Goal: Task Accomplishment & Management: Complete application form

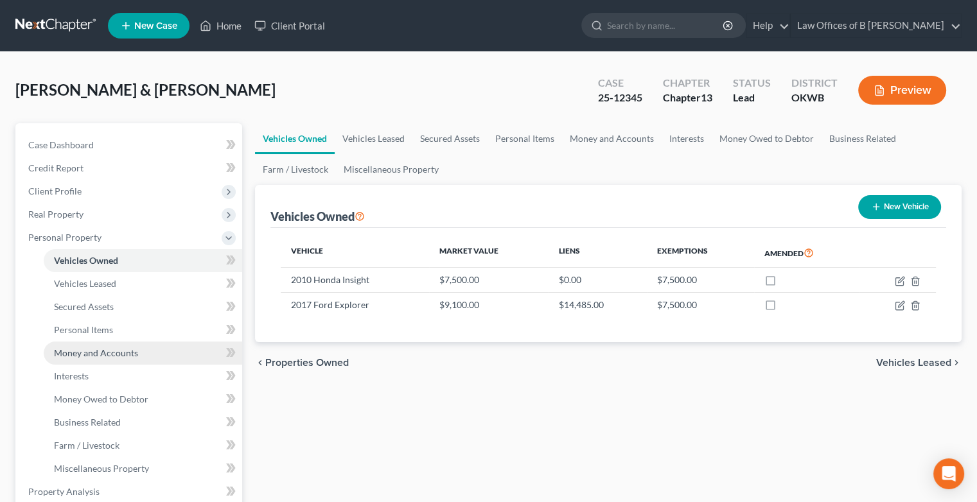
scroll to position [434, 0]
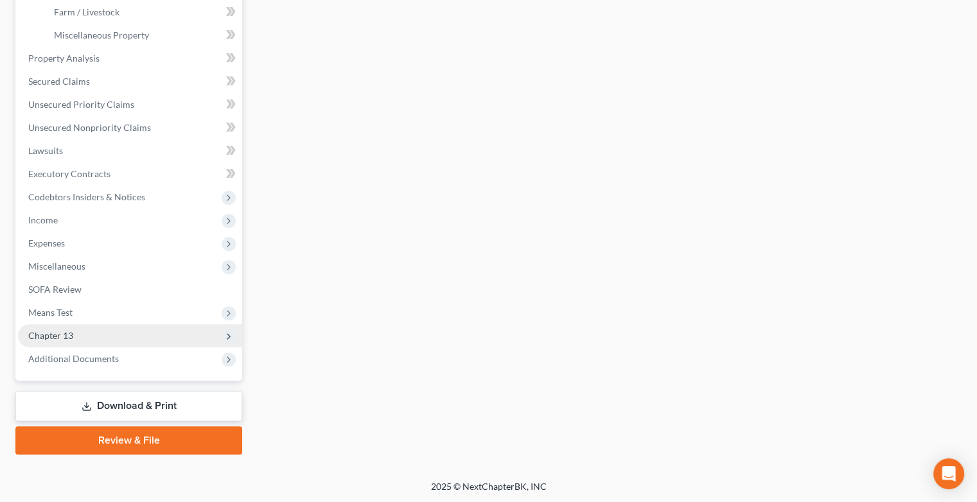
click at [63, 332] on span "Chapter 13" at bounding box center [50, 335] width 45 height 11
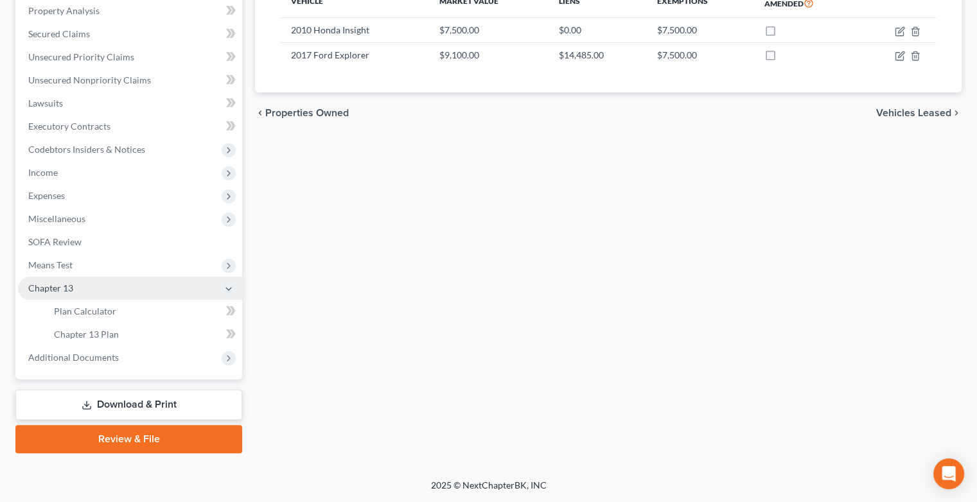
scroll to position [249, 0]
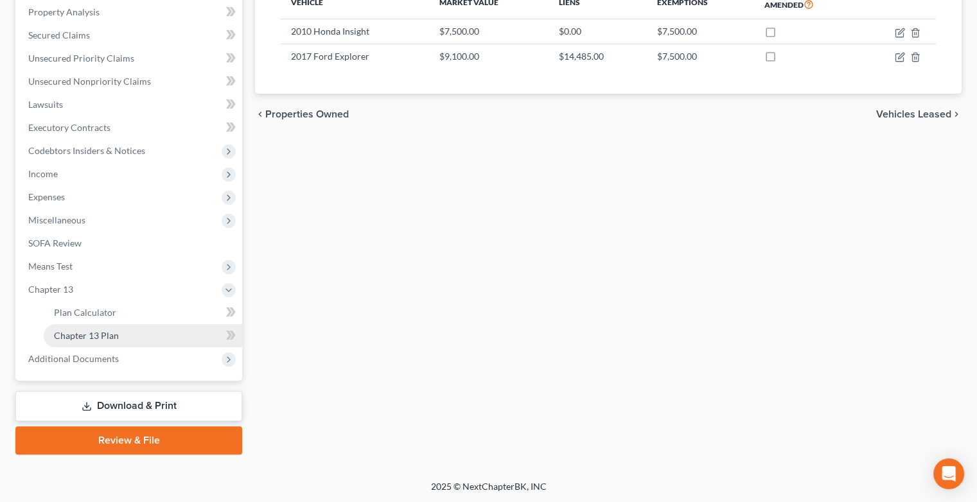
click at [119, 336] on link "Chapter 13 Plan" at bounding box center [143, 336] width 199 height 23
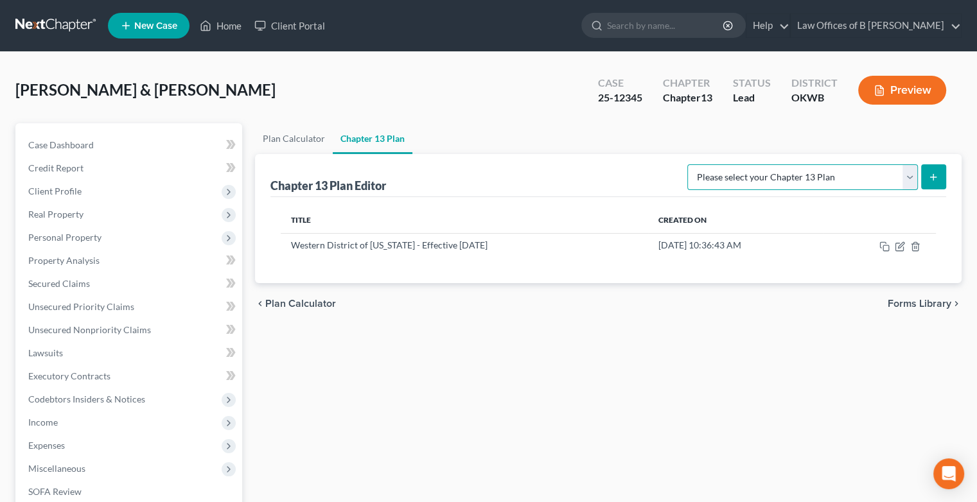
click at [911, 176] on select "Please select your Chapter 13 Plan National Form Plan - Official Form 113 Weste…" at bounding box center [803, 177] width 231 height 26
select select "2"
click at [689, 164] on select "Please select your Chapter 13 Plan National Form Plan - Official Form 113 Weste…" at bounding box center [803, 177] width 231 height 26
click at [936, 168] on button "submit" at bounding box center [933, 176] width 25 height 25
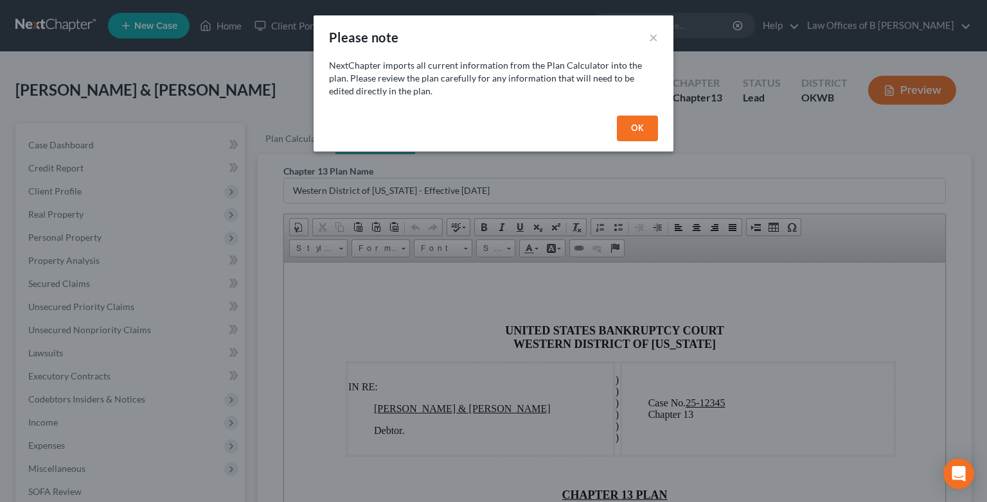
click at [637, 123] on button "OK" at bounding box center [637, 129] width 41 height 26
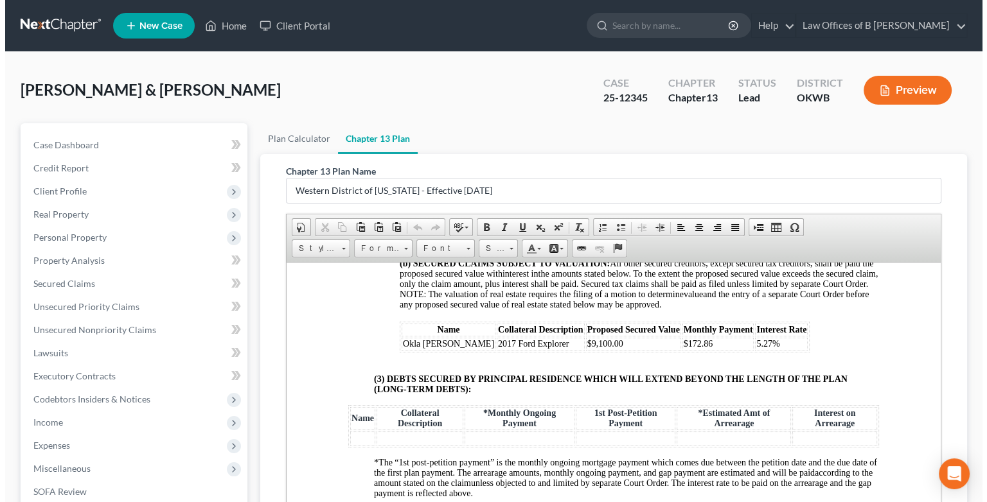
scroll to position [1899, 0]
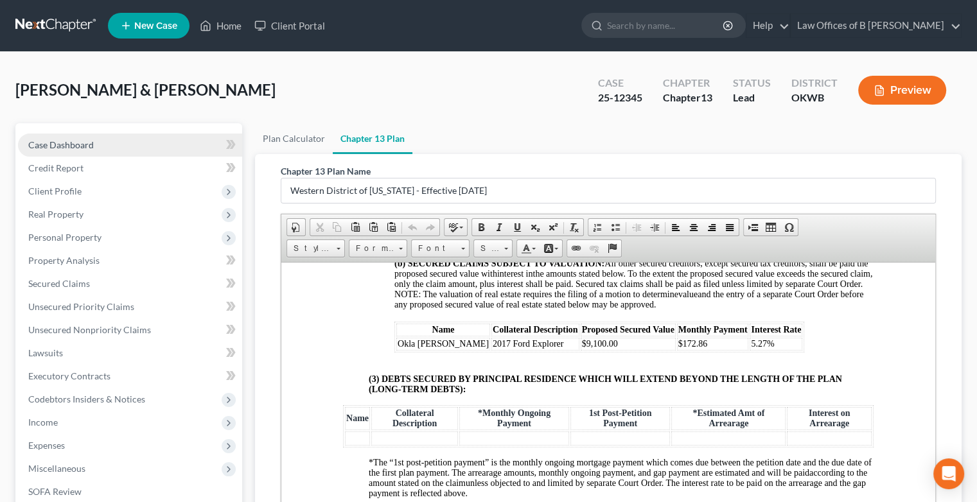
click at [75, 149] on span "Case Dashboard" at bounding box center [61, 144] width 66 height 11
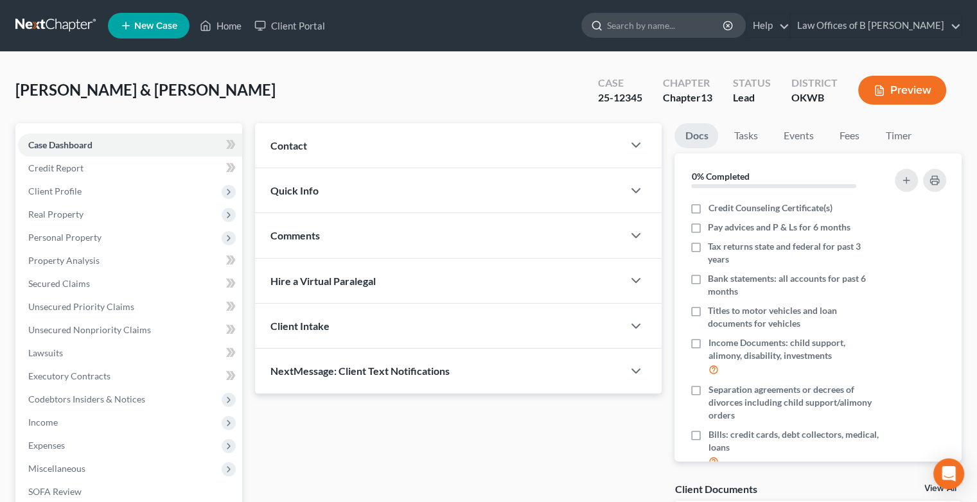
click at [670, 26] on input "search" at bounding box center [666, 25] width 118 height 24
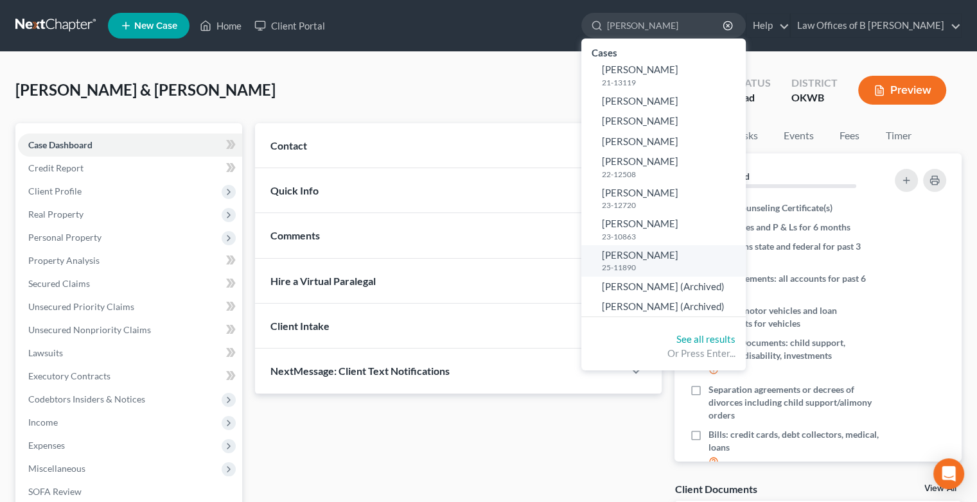
type input "[PERSON_NAME]"
click at [648, 262] on small "25-11890" at bounding box center [672, 267] width 141 height 11
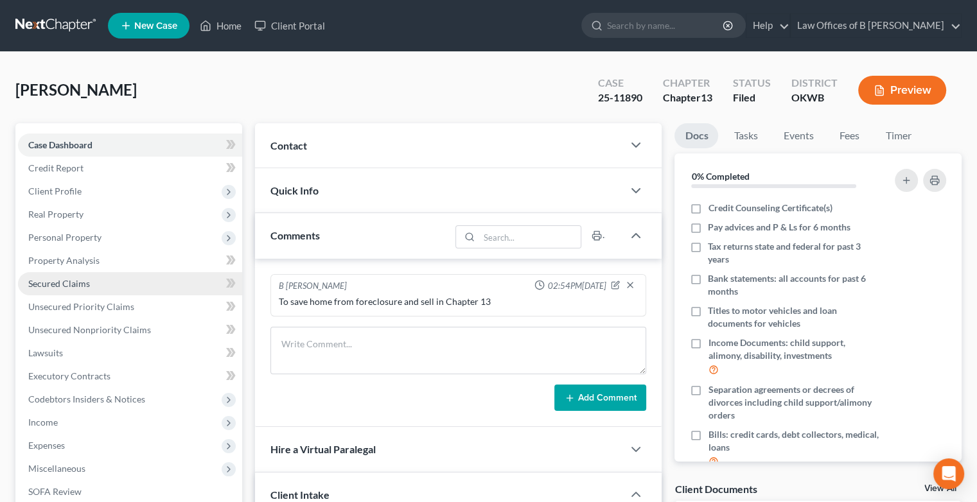
click at [93, 279] on link "Secured Claims" at bounding box center [130, 283] width 224 height 23
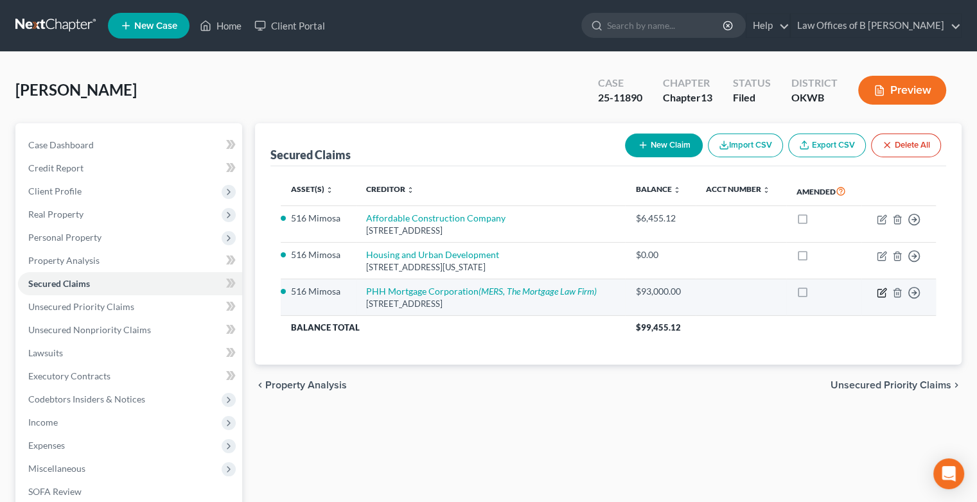
click at [882, 292] on icon "button" at bounding box center [883, 292] width 6 height 6
select select "33"
select select "4"
select select "0"
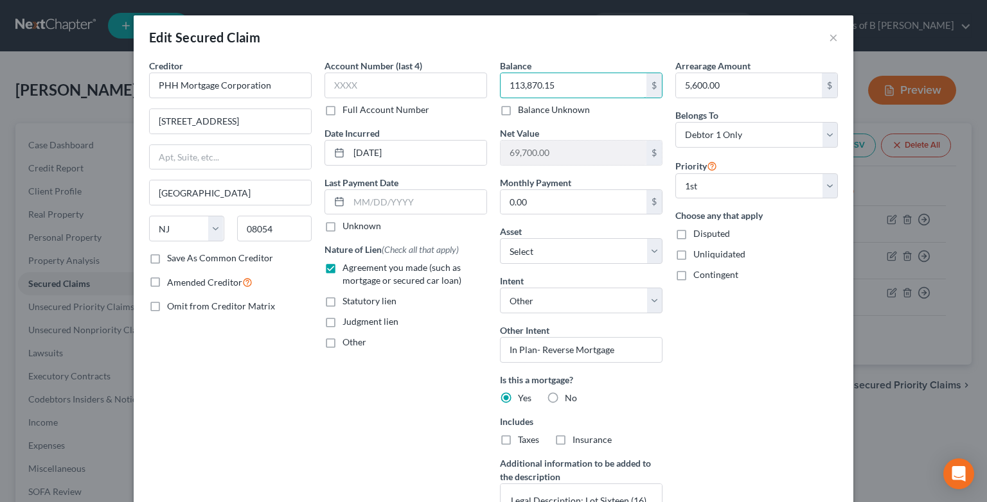
type input "113,870.15"
click at [540, 202] on input "0.00" at bounding box center [574, 202] width 146 height 24
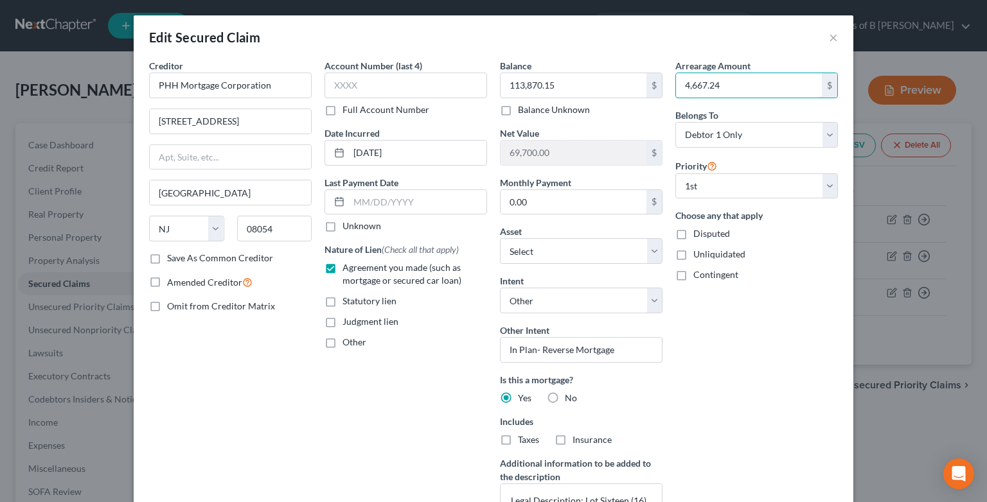
type input "4,667.24"
click at [743, 390] on div "Arrearage Amount 4,667.24 $ Belongs To * Select Debtor 1 Only Debtor 2 Only Deb…" at bounding box center [756, 300] width 175 height 483
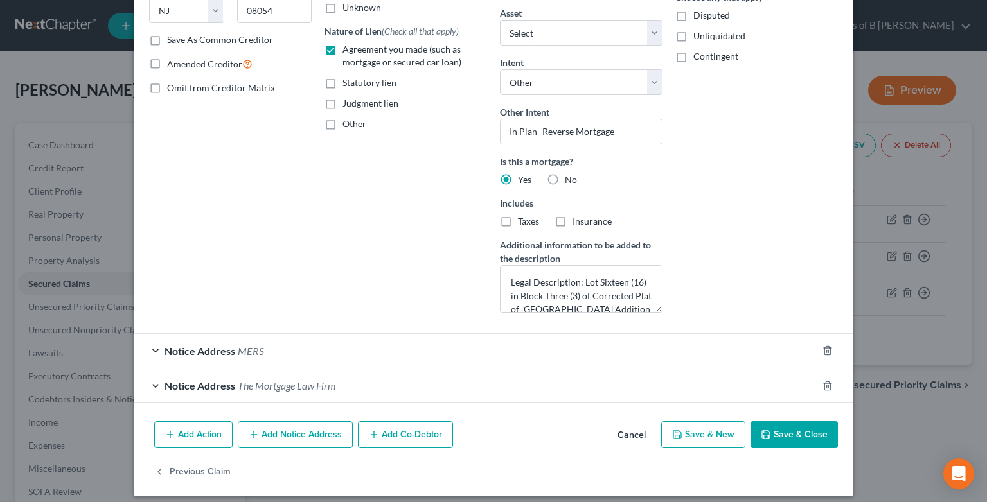
scroll to position [224, 0]
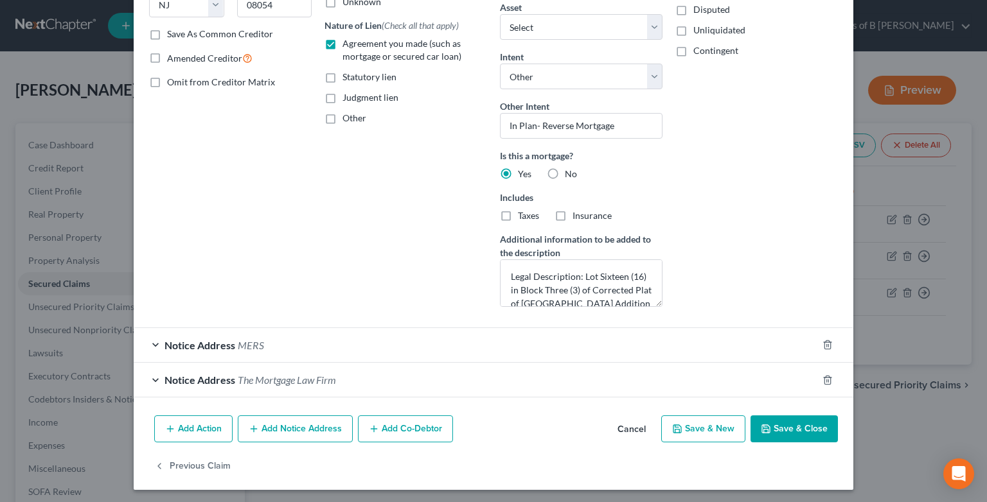
click at [790, 435] on button "Save & Close" at bounding box center [794, 429] width 87 height 27
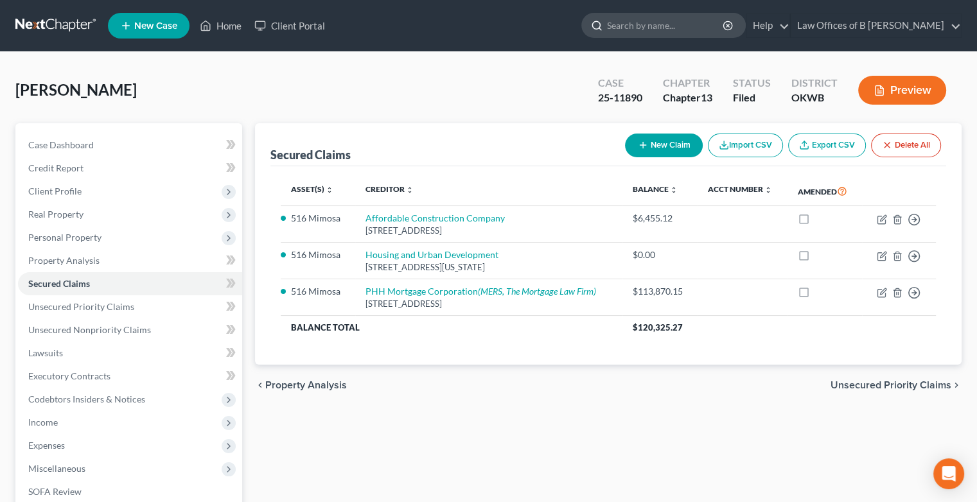
click at [642, 29] on input "search" at bounding box center [666, 25] width 118 height 24
click at [633, 28] on input "search" at bounding box center [666, 25] width 118 height 24
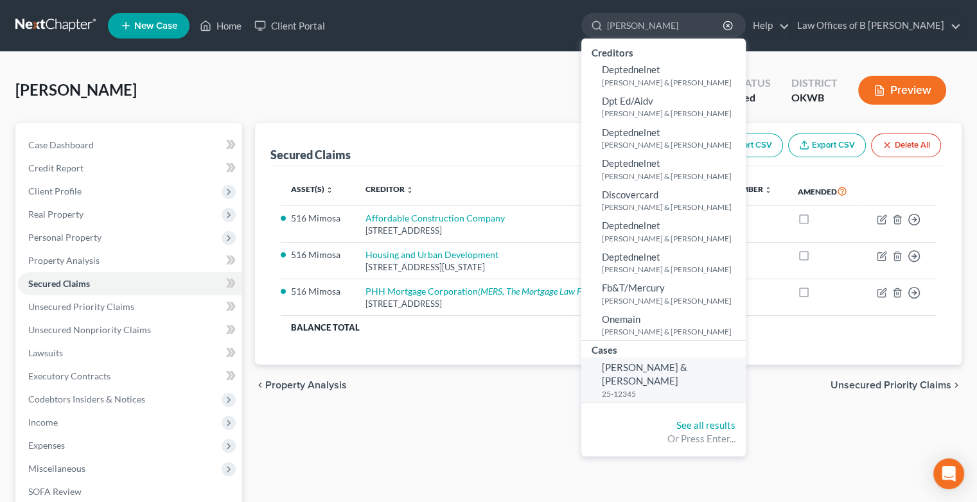
type input "[PERSON_NAME]"
click at [648, 368] on span "[PERSON_NAME] & [PERSON_NAME]" at bounding box center [644, 374] width 85 height 25
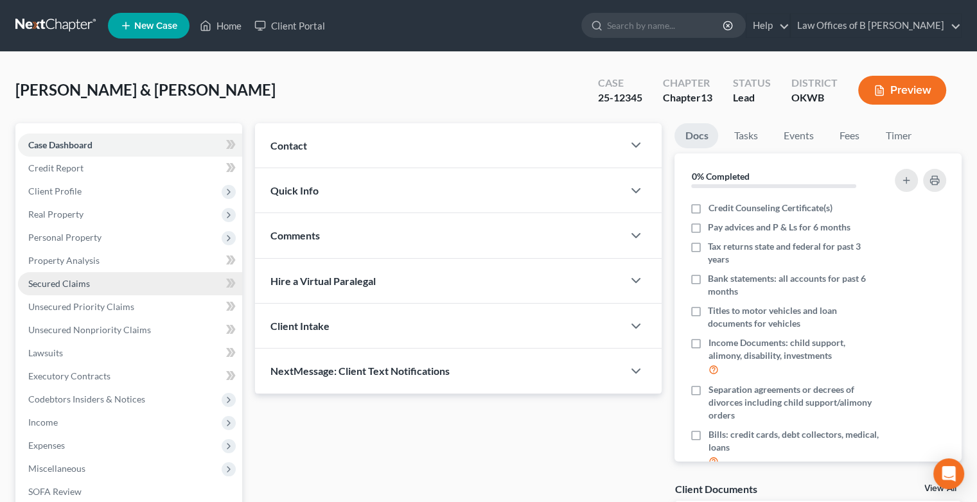
click at [82, 276] on link "Secured Claims" at bounding box center [130, 283] width 224 height 23
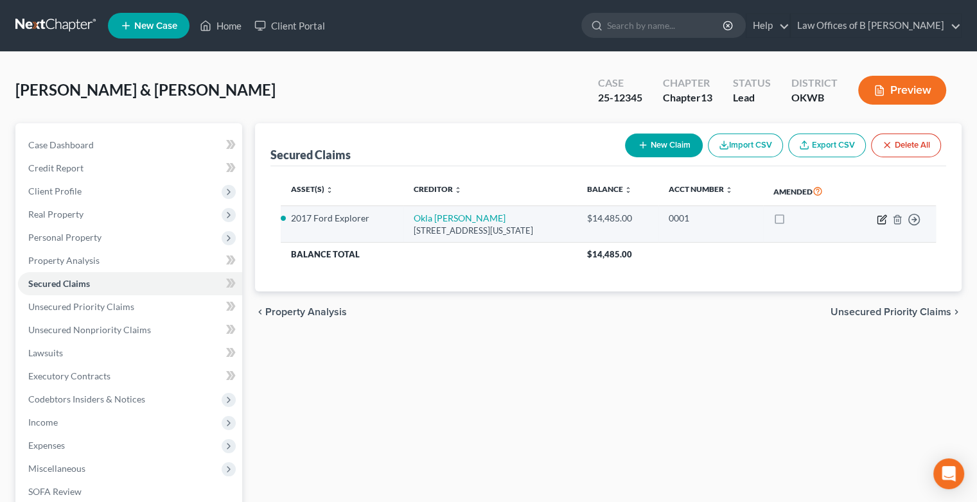
click at [882, 218] on icon "button" at bounding box center [882, 220] width 10 height 10
select select "37"
select select "4"
select select "2"
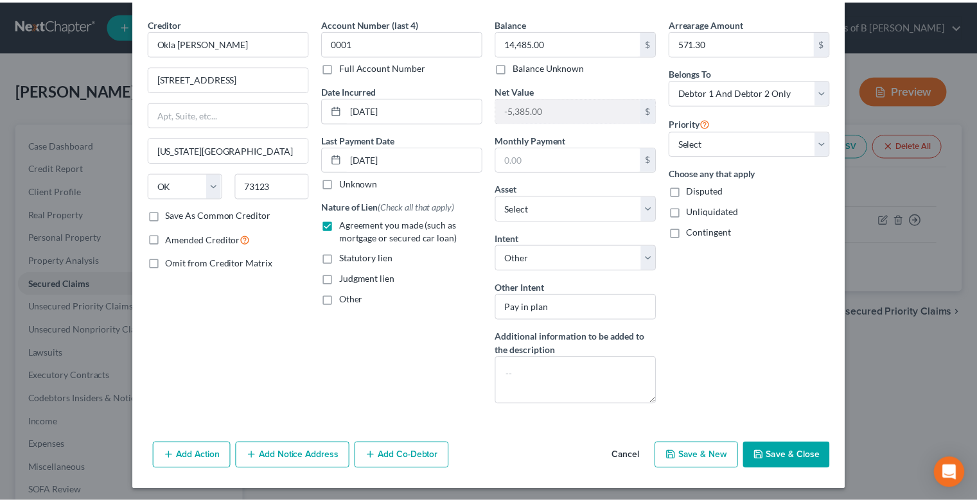
scroll to position [44, 0]
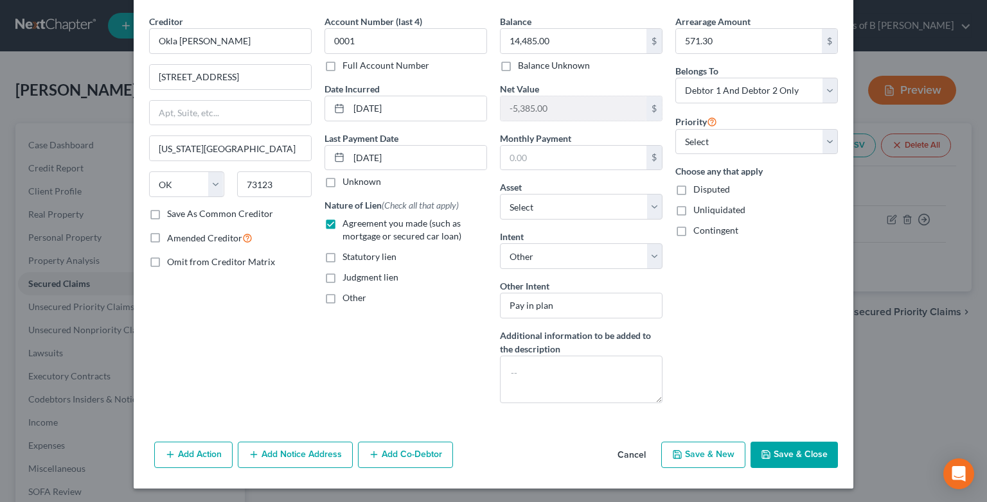
click at [797, 447] on button "Save & Close" at bounding box center [794, 455] width 87 height 27
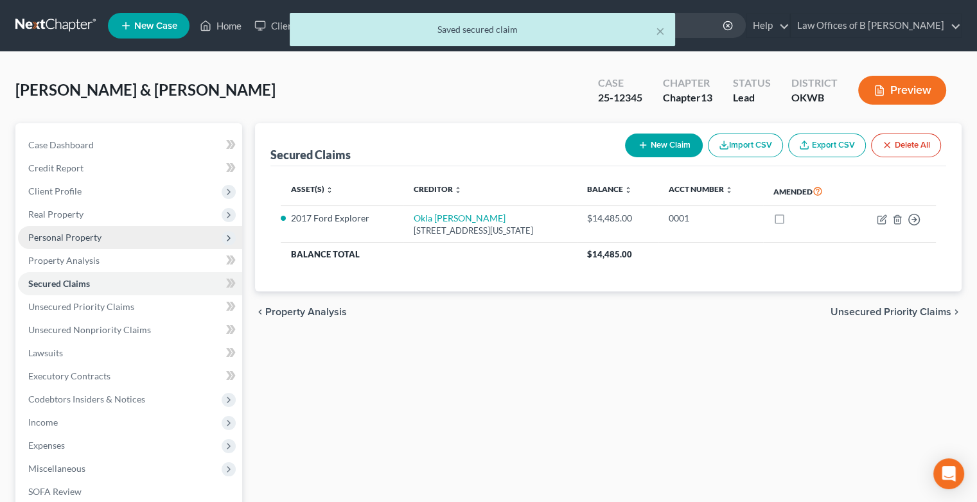
click at [97, 238] on span "Personal Property" at bounding box center [64, 237] width 73 height 11
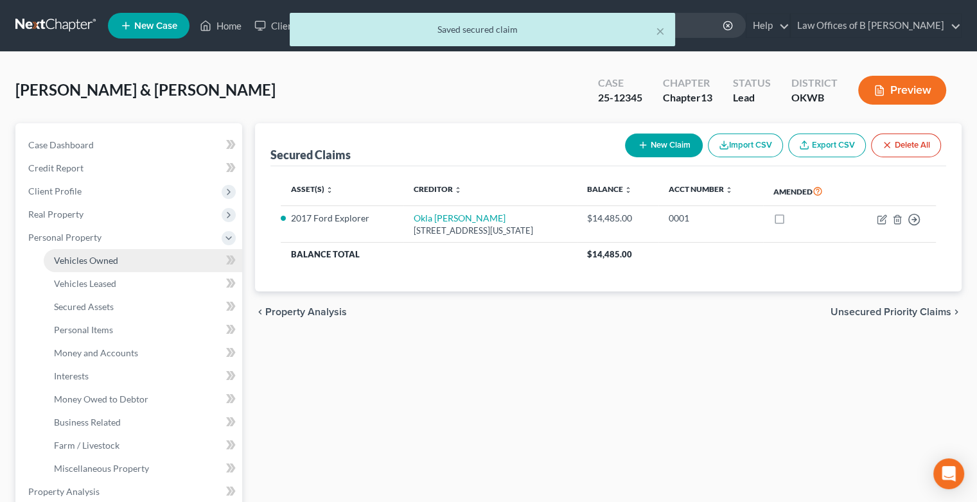
click at [111, 258] on span "Vehicles Owned" at bounding box center [86, 260] width 64 height 11
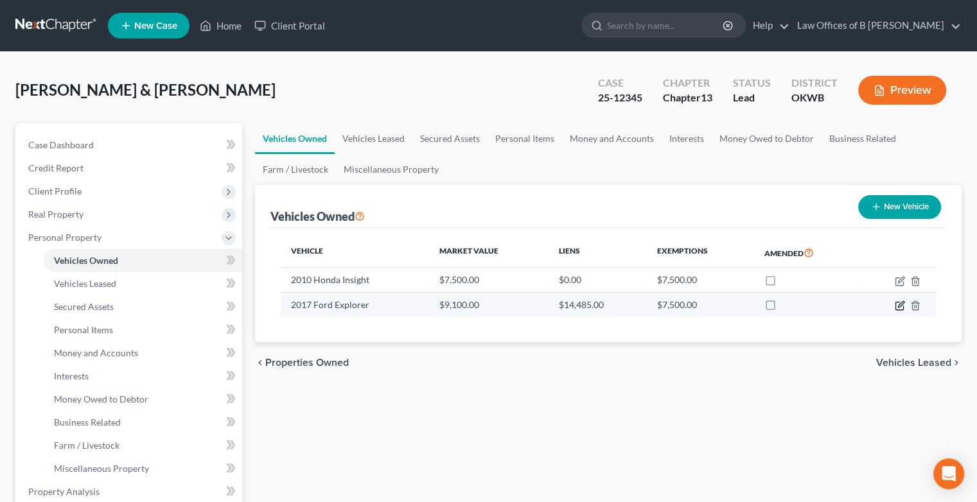
click at [900, 305] on icon "button" at bounding box center [900, 306] width 10 height 10
select select "0"
select select "9"
select select "2"
select select "1"
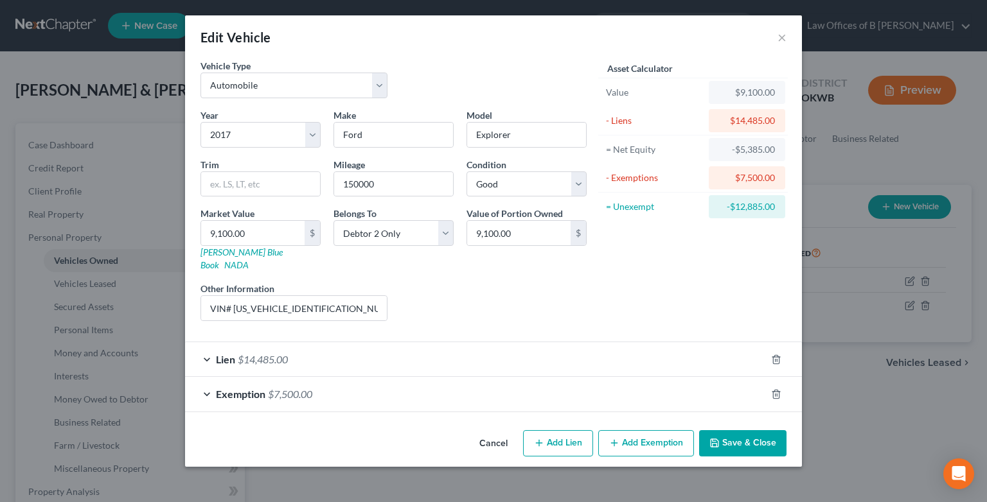
click at [449, 282] on div "Liens Select" at bounding box center [494, 301] width 200 height 39
click at [729, 431] on button "Save & Close" at bounding box center [742, 444] width 87 height 27
